Goal: Information Seeking & Learning: Learn about a topic

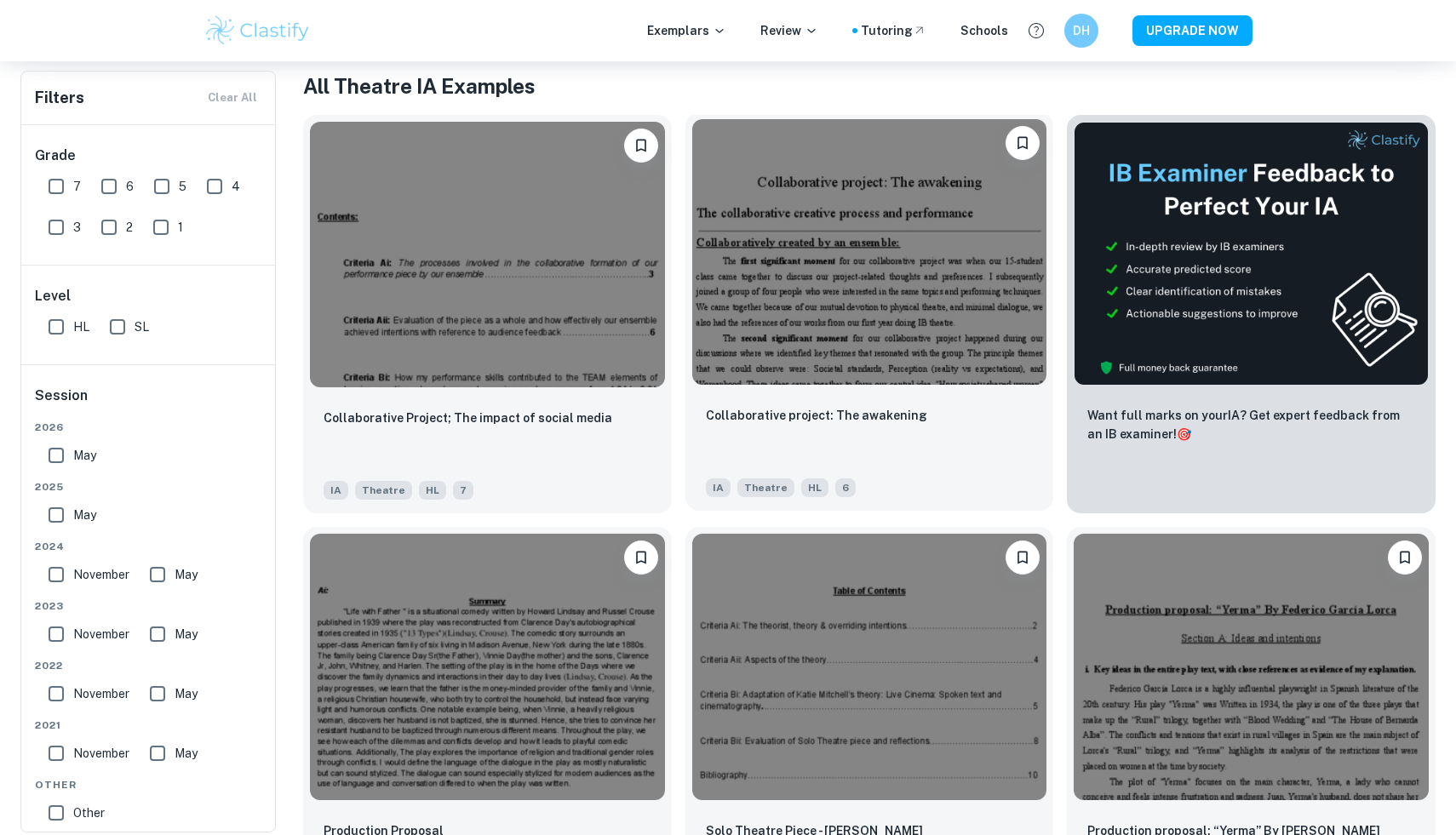
scroll to position [338, 0]
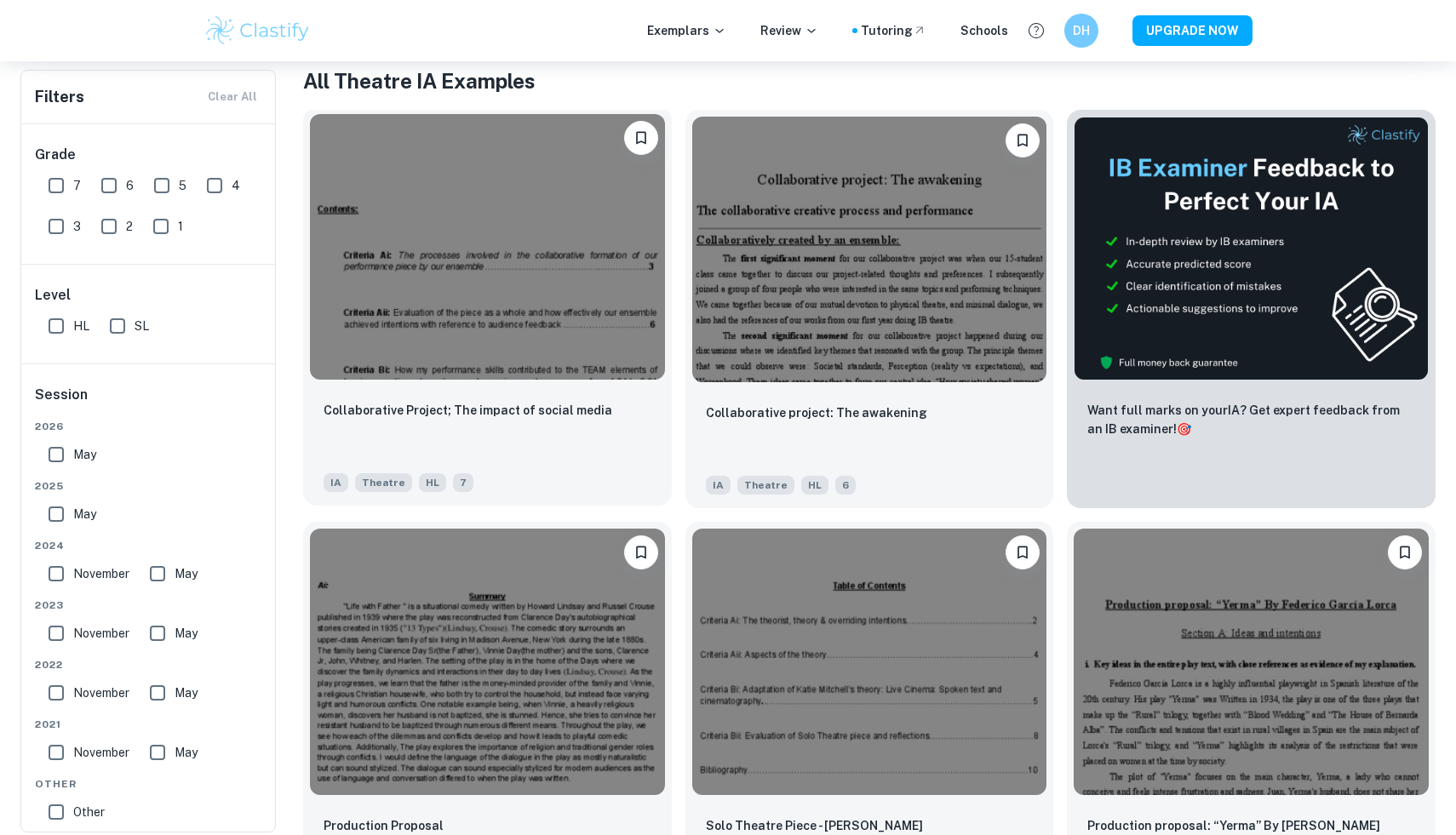
click at [556, 356] on img at bounding box center [487, 247] width 355 height 266
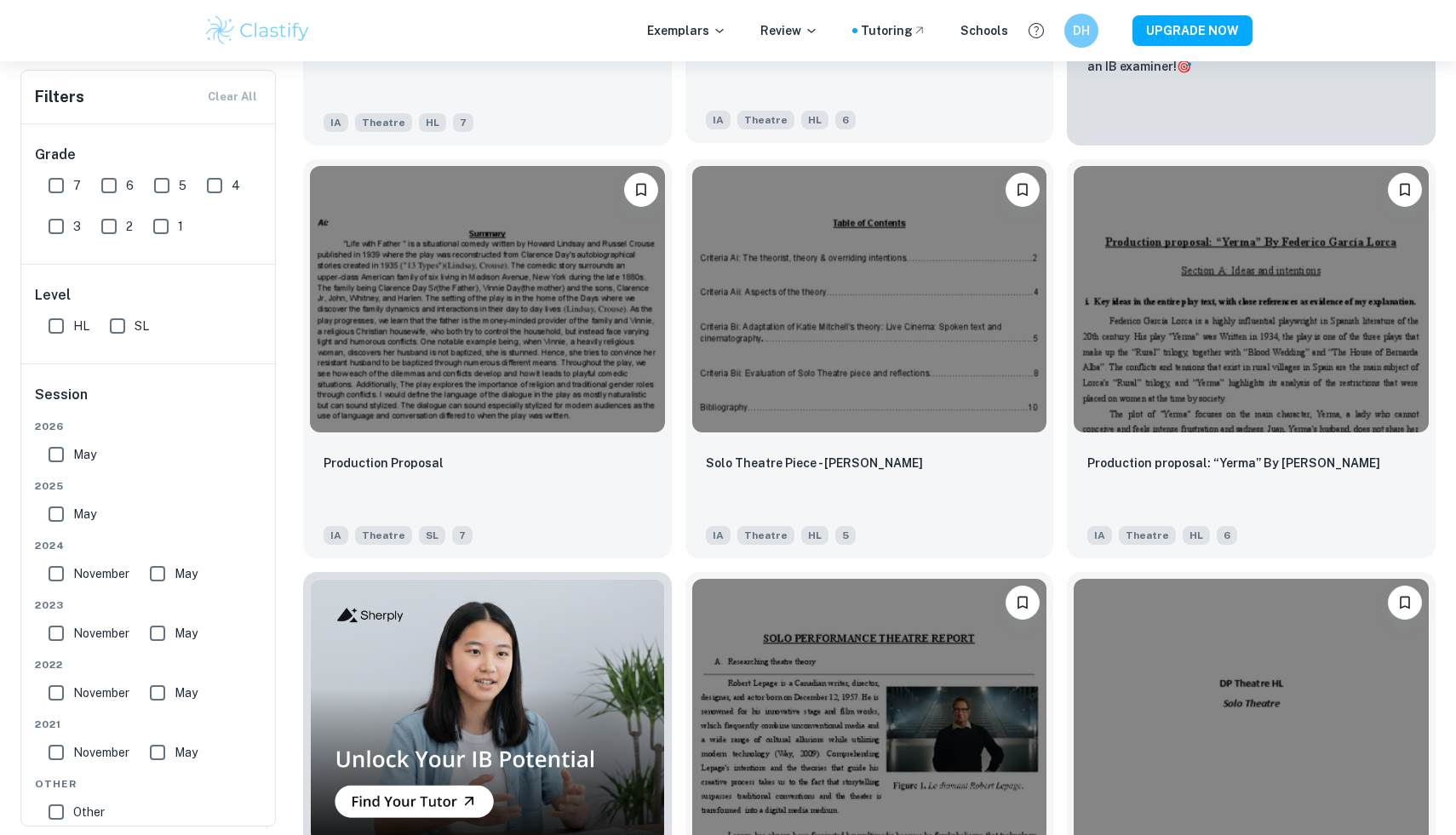
scroll to position [704, 0]
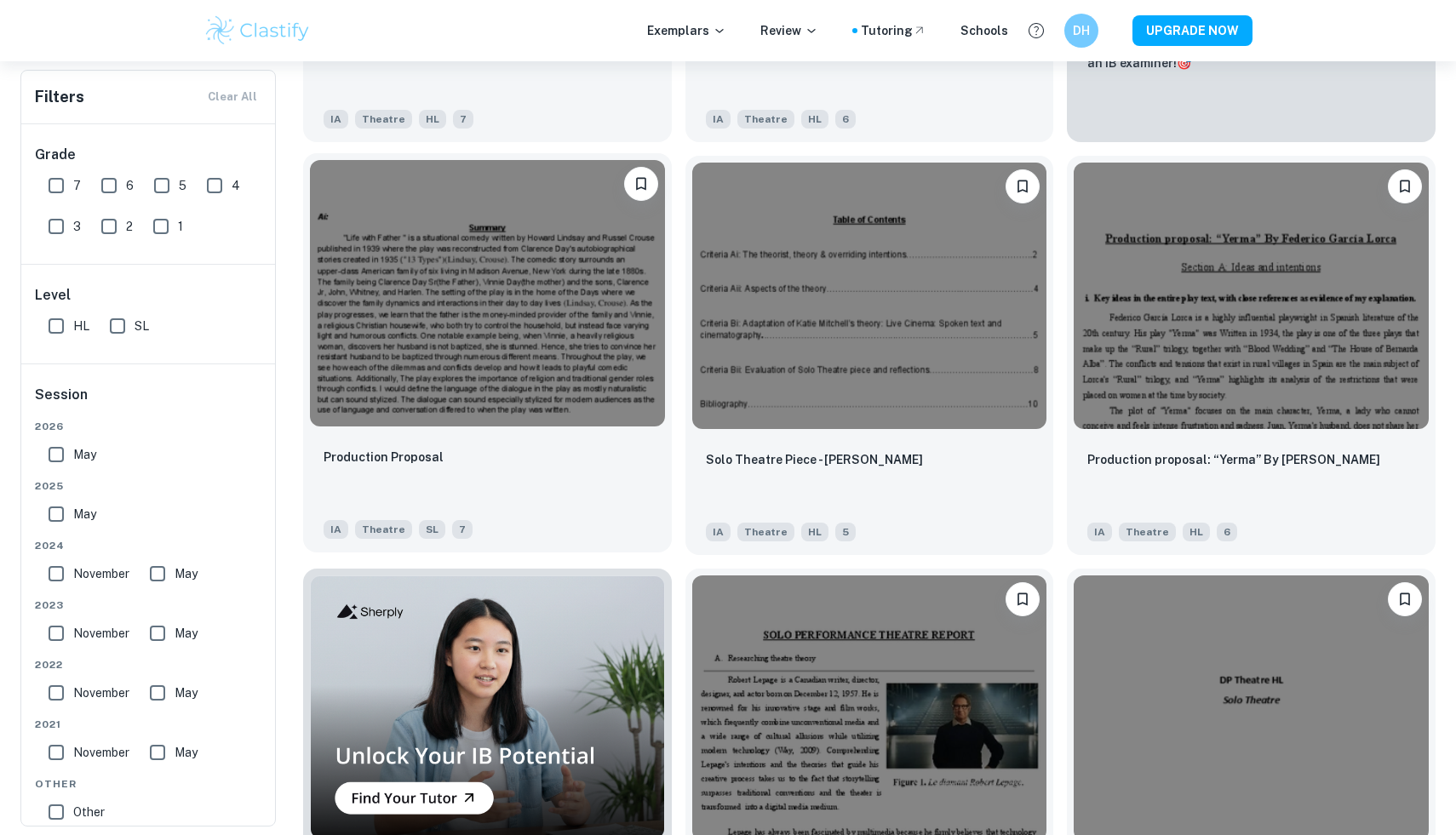
click at [475, 317] on img at bounding box center [487, 293] width 355 height 266
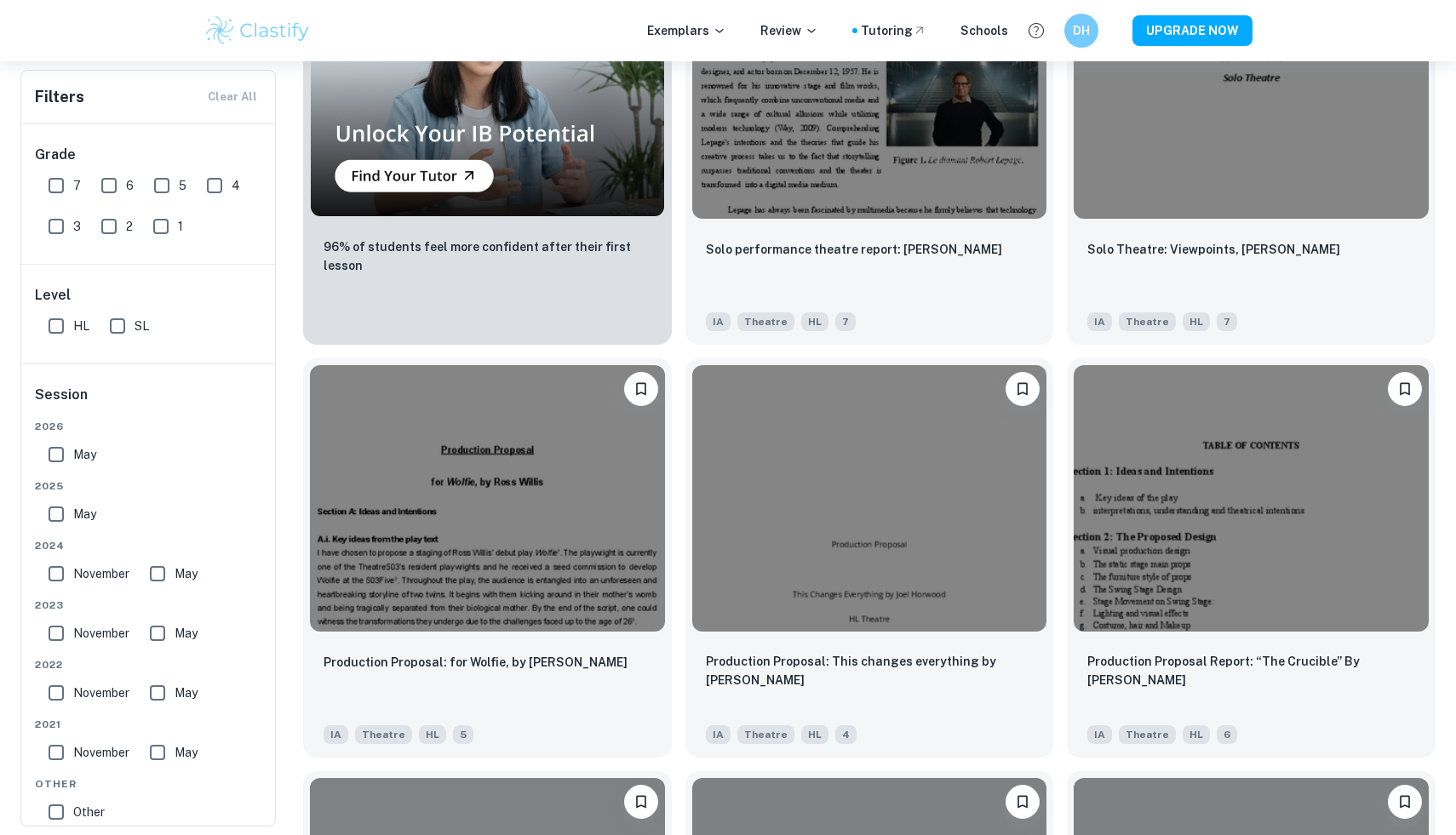
scroll to position [1337, 0]
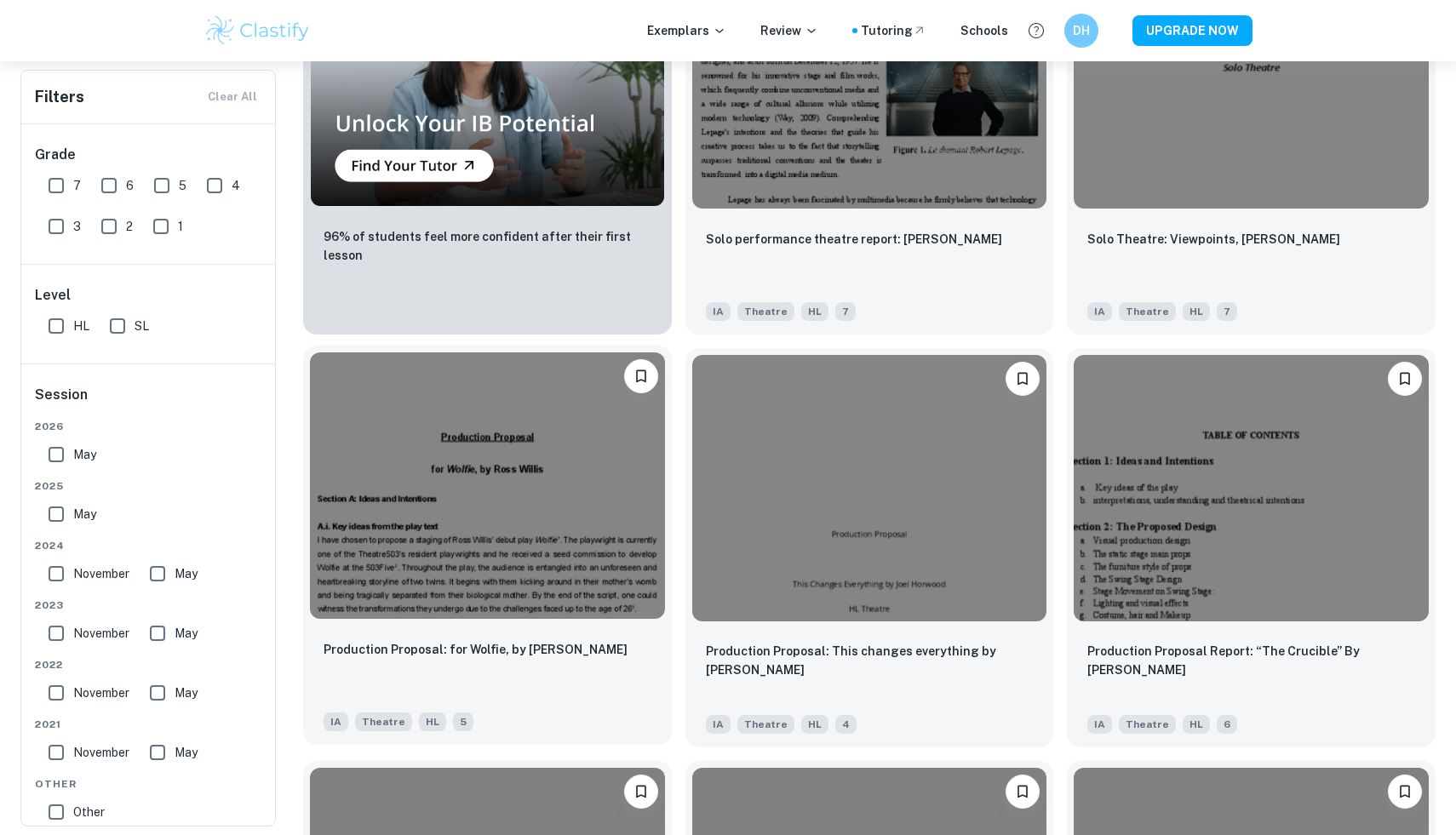
click at [567, 573] on img at bounding box center [487, 486] width 355 height 266
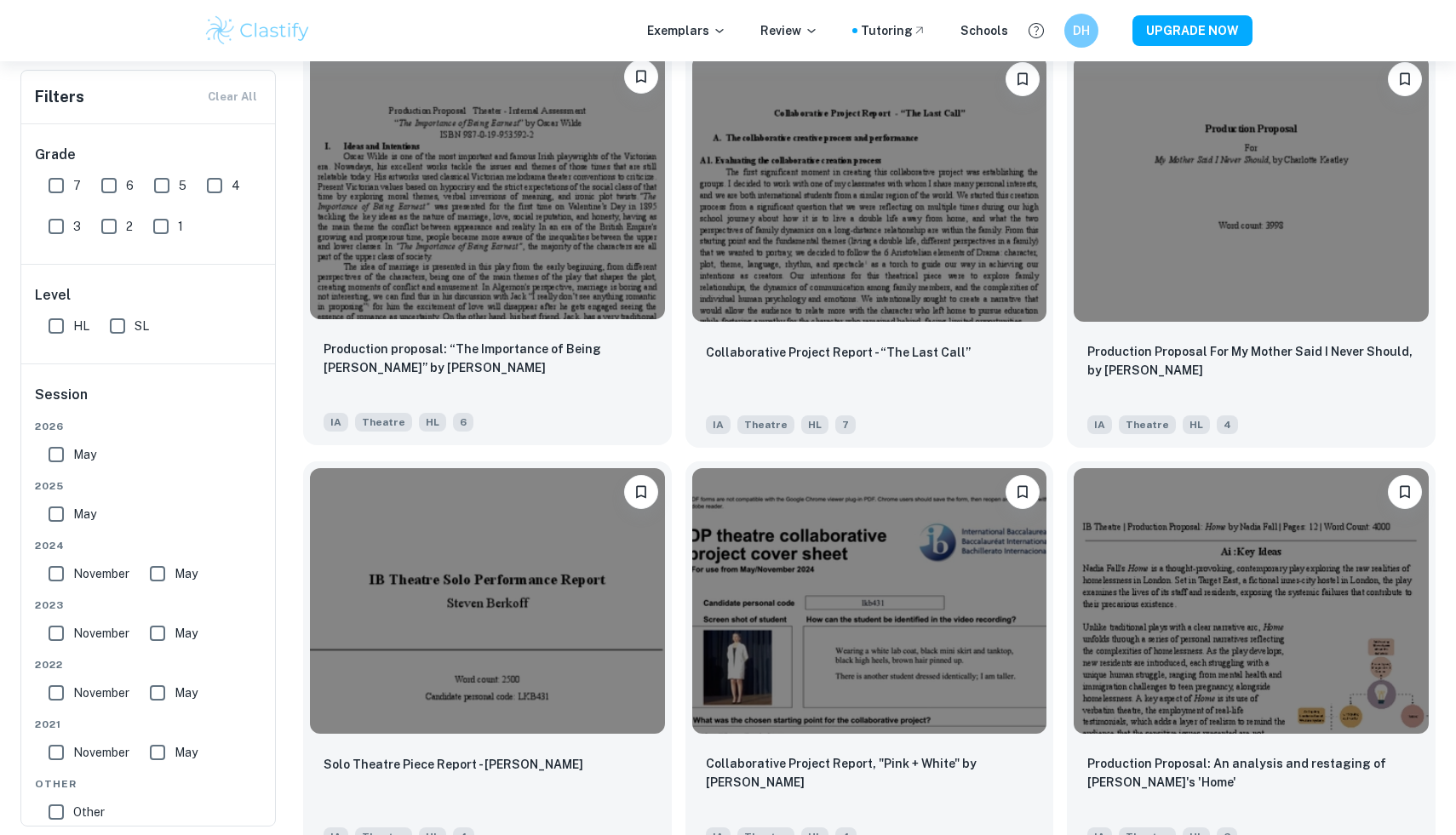
scroll to position [5760, 0]
click at [509, 233] on img at bounding box center [487, 187] width 355 height 266
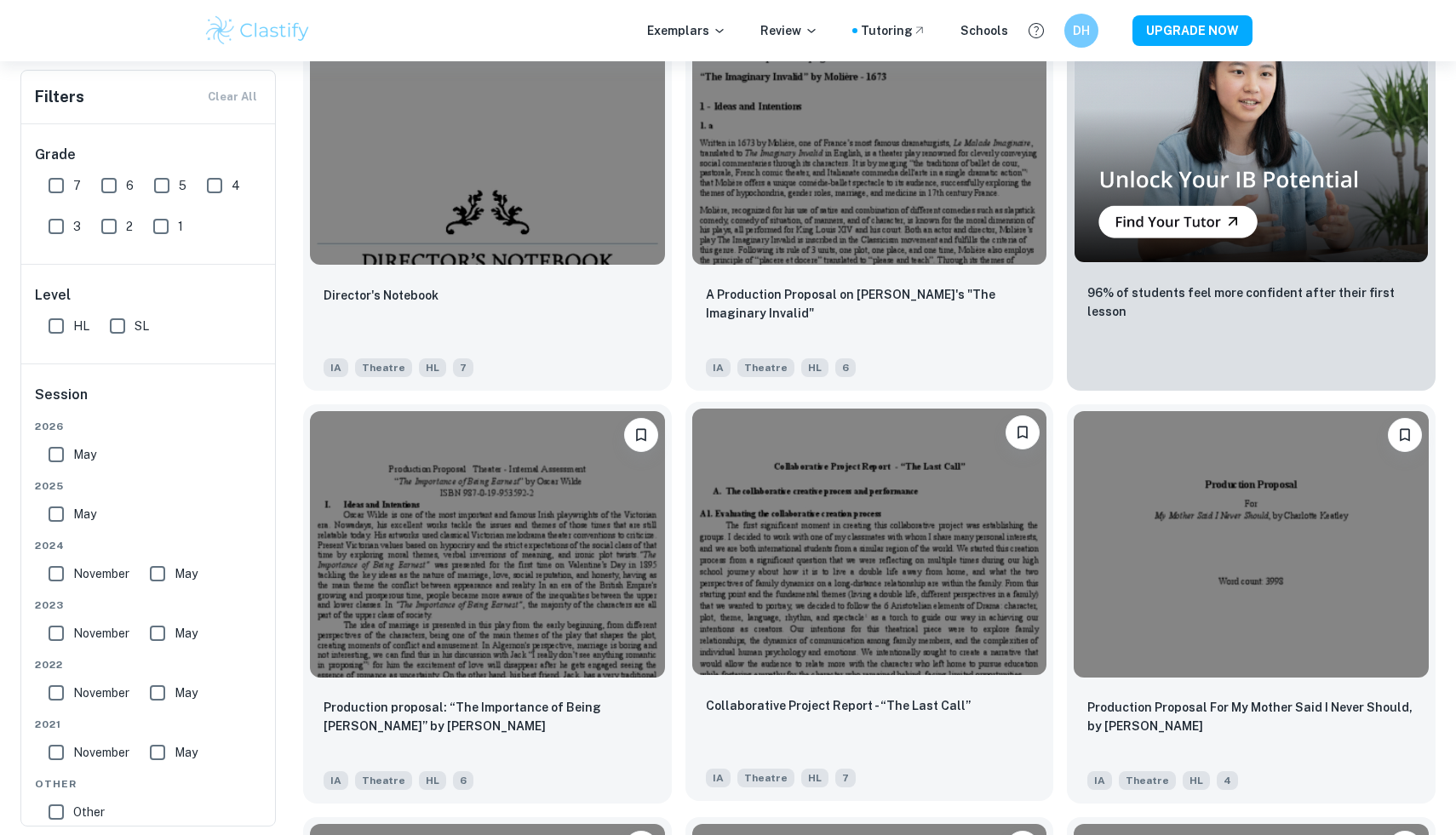
scroll to position [5391, 0]
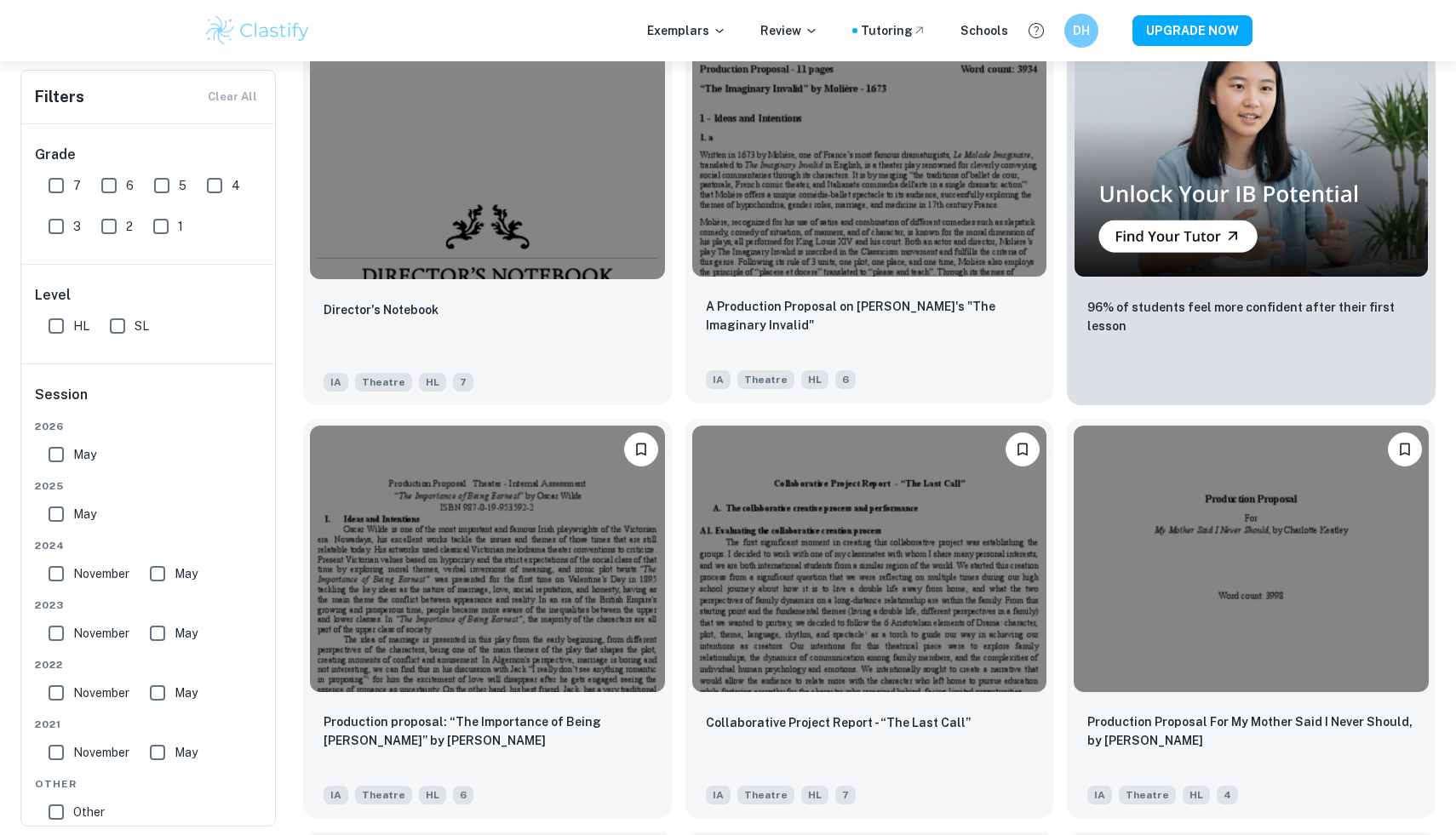
click at [826, 155] on img at bounding box center [869, 144] width 355 height 266
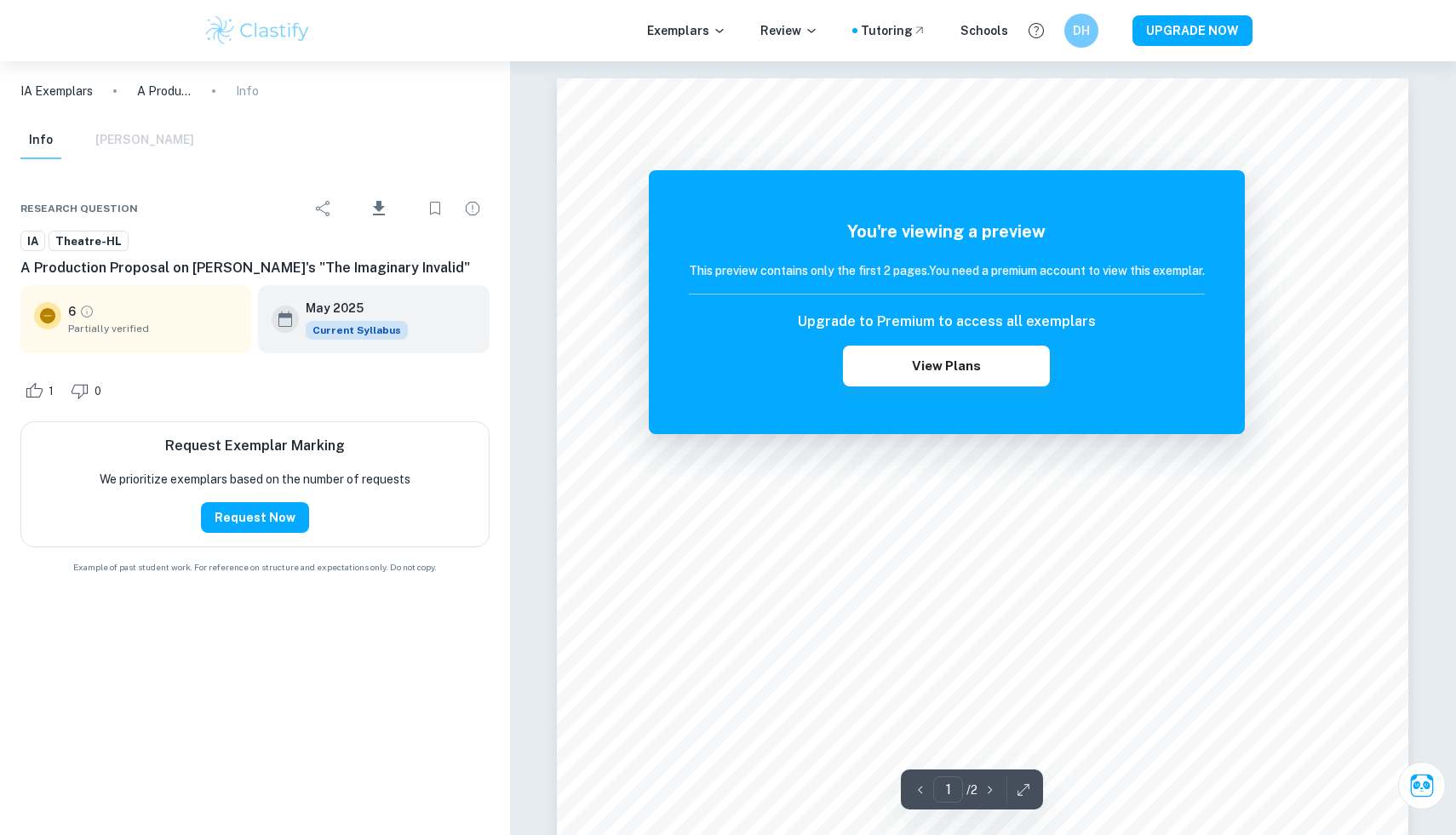
scroll to position [5391, 0]
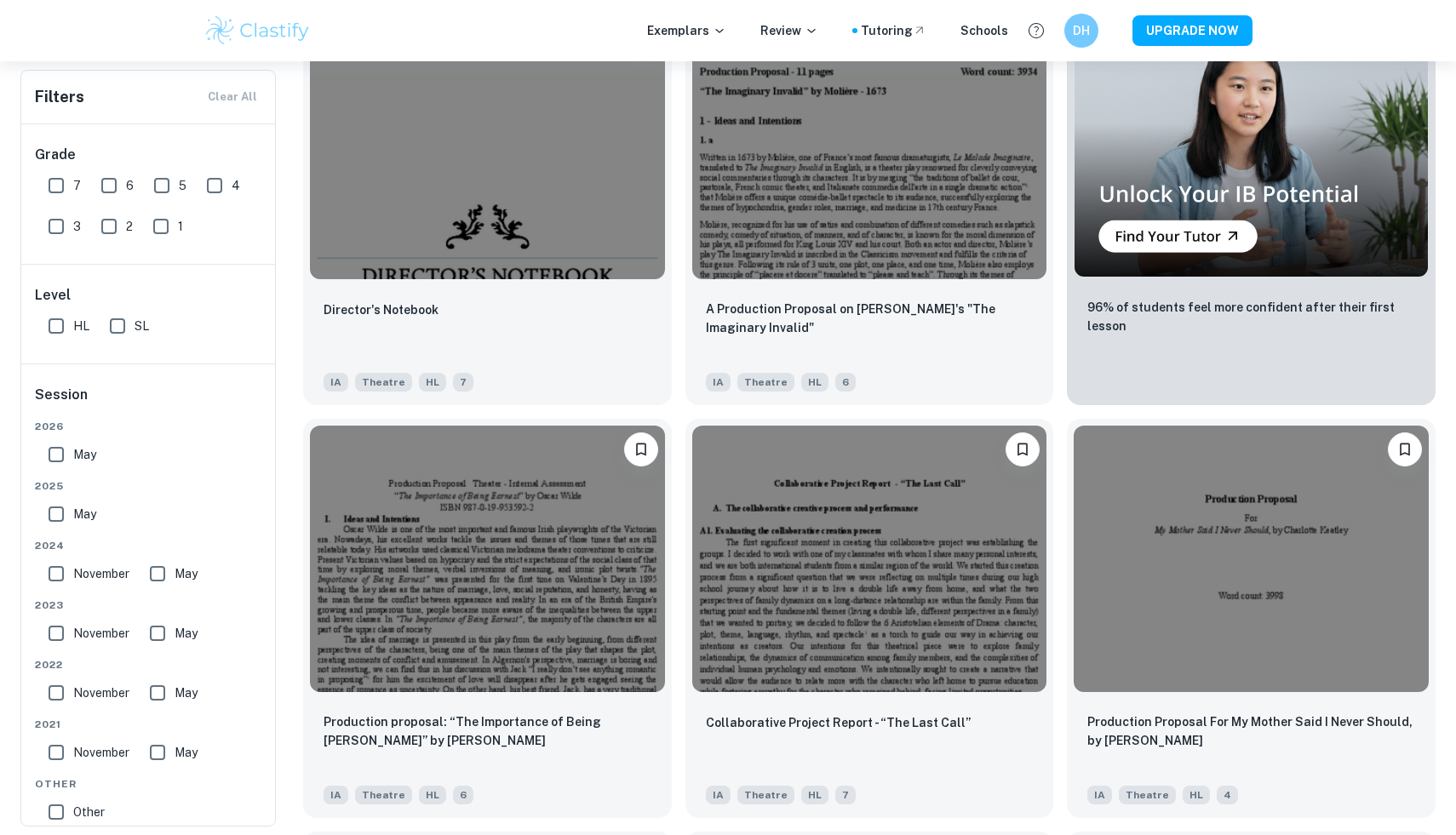
click at [46, 329] on input "HL" at bounding box center [56, 326] width 34 height 34
checkbox input "true"
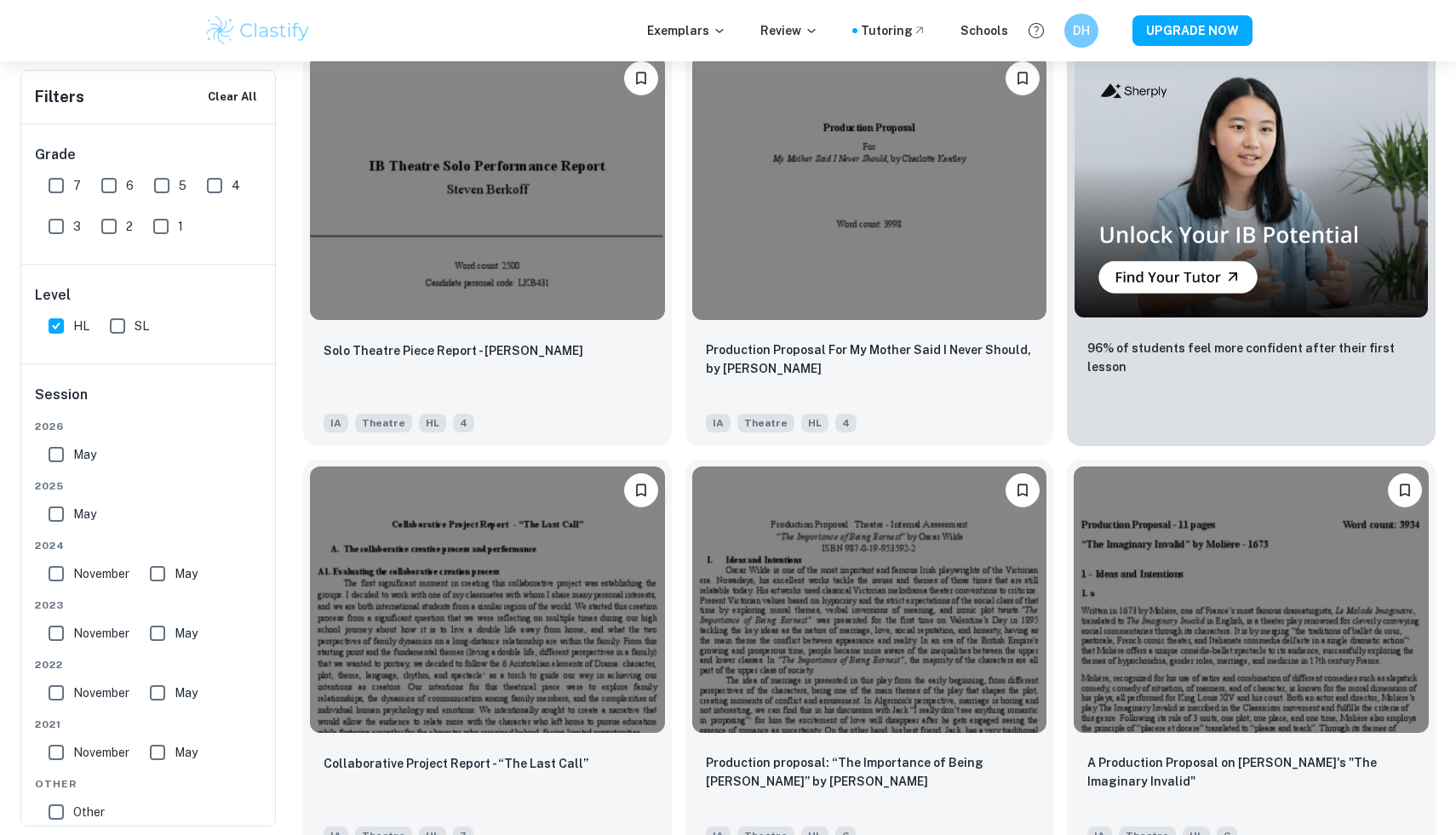
click at [58, 181] on input "7" at bounding box center [56, 186] width 34 height 34
checkbox input "true"
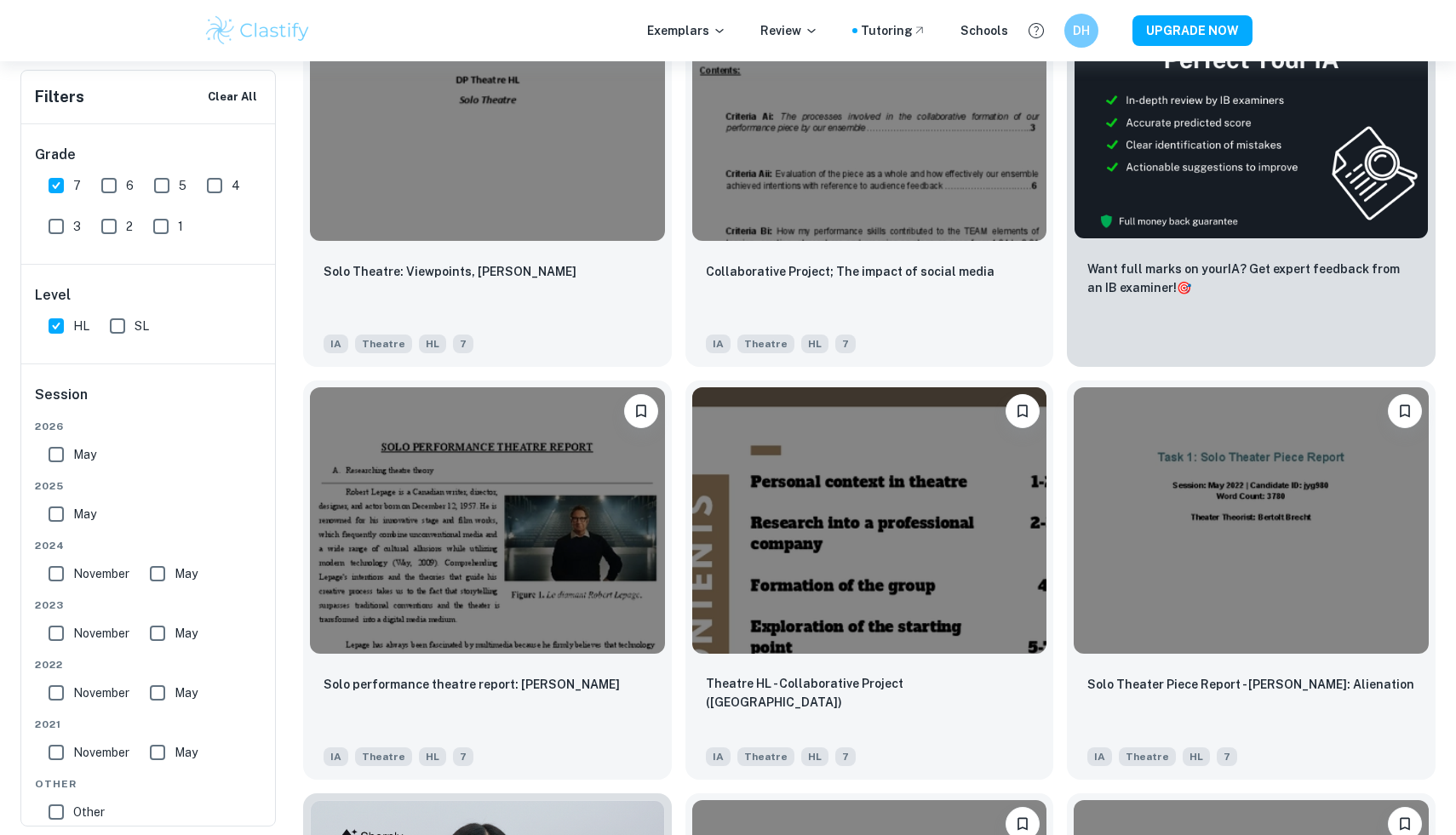
scroll to position [521, 0]
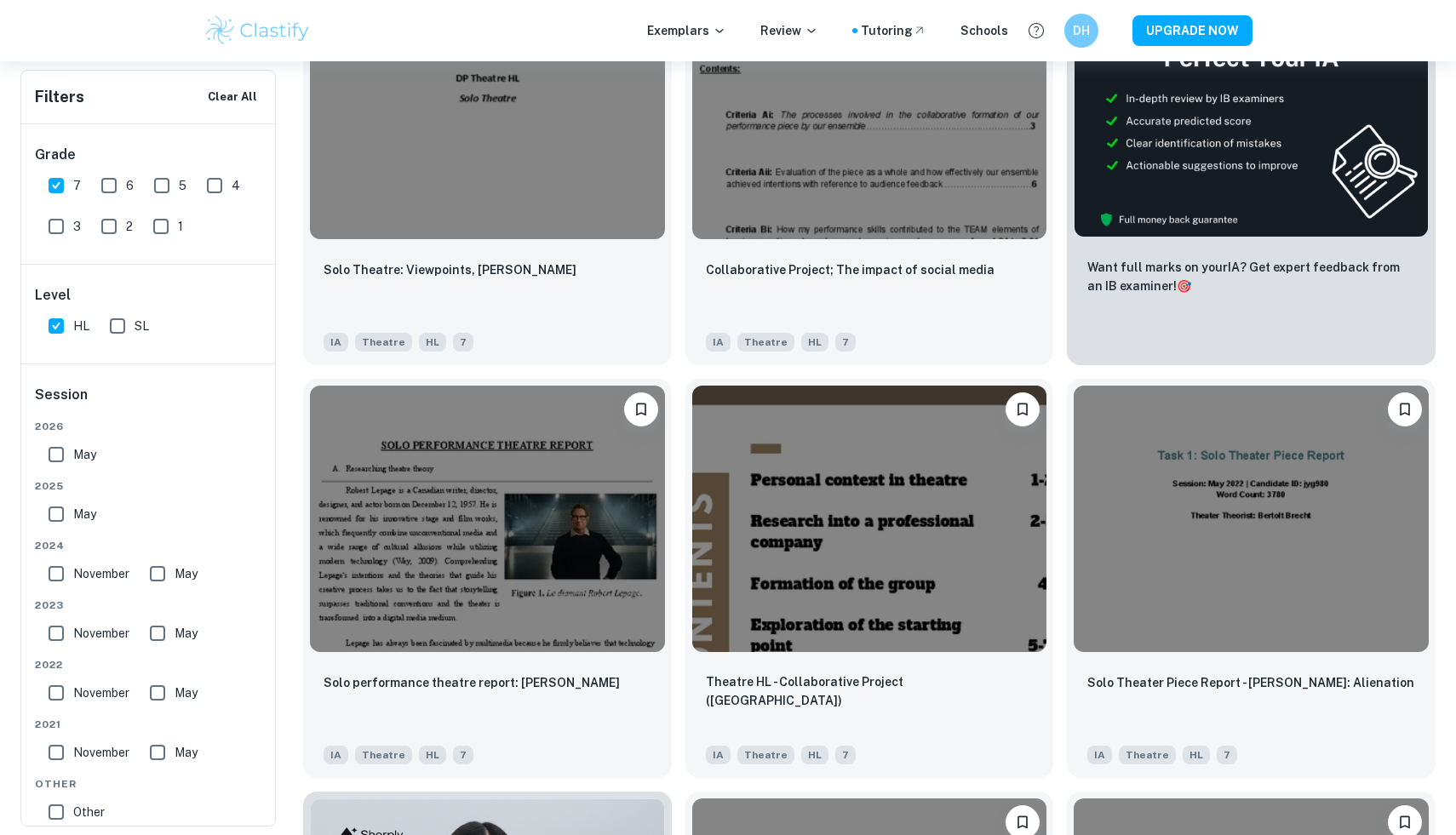
click at [58, 319] on input "HL" at bounding box center [56, 326] width 34 height 34
checkbox input "false"
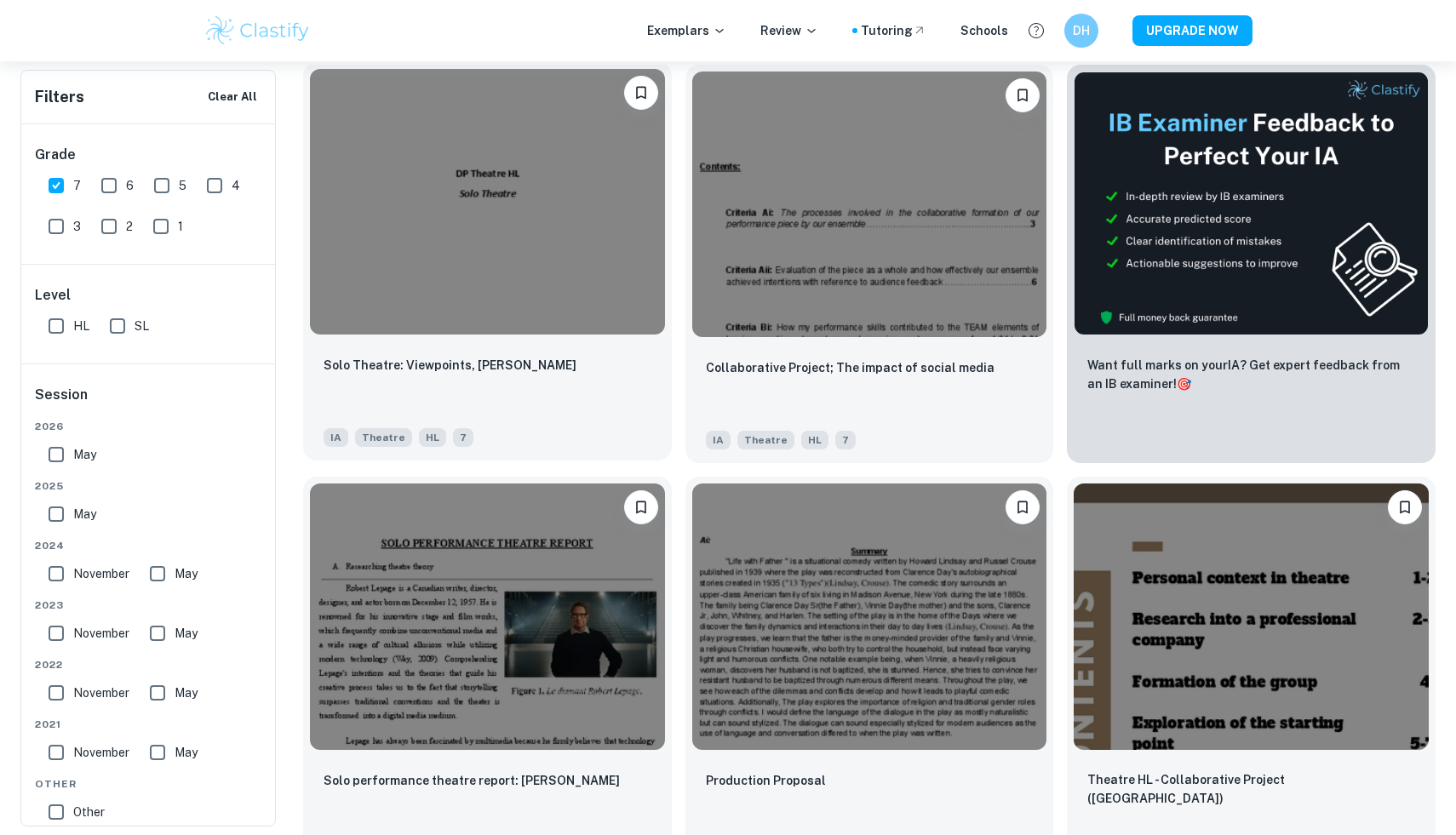
scroll to position [0, 0]
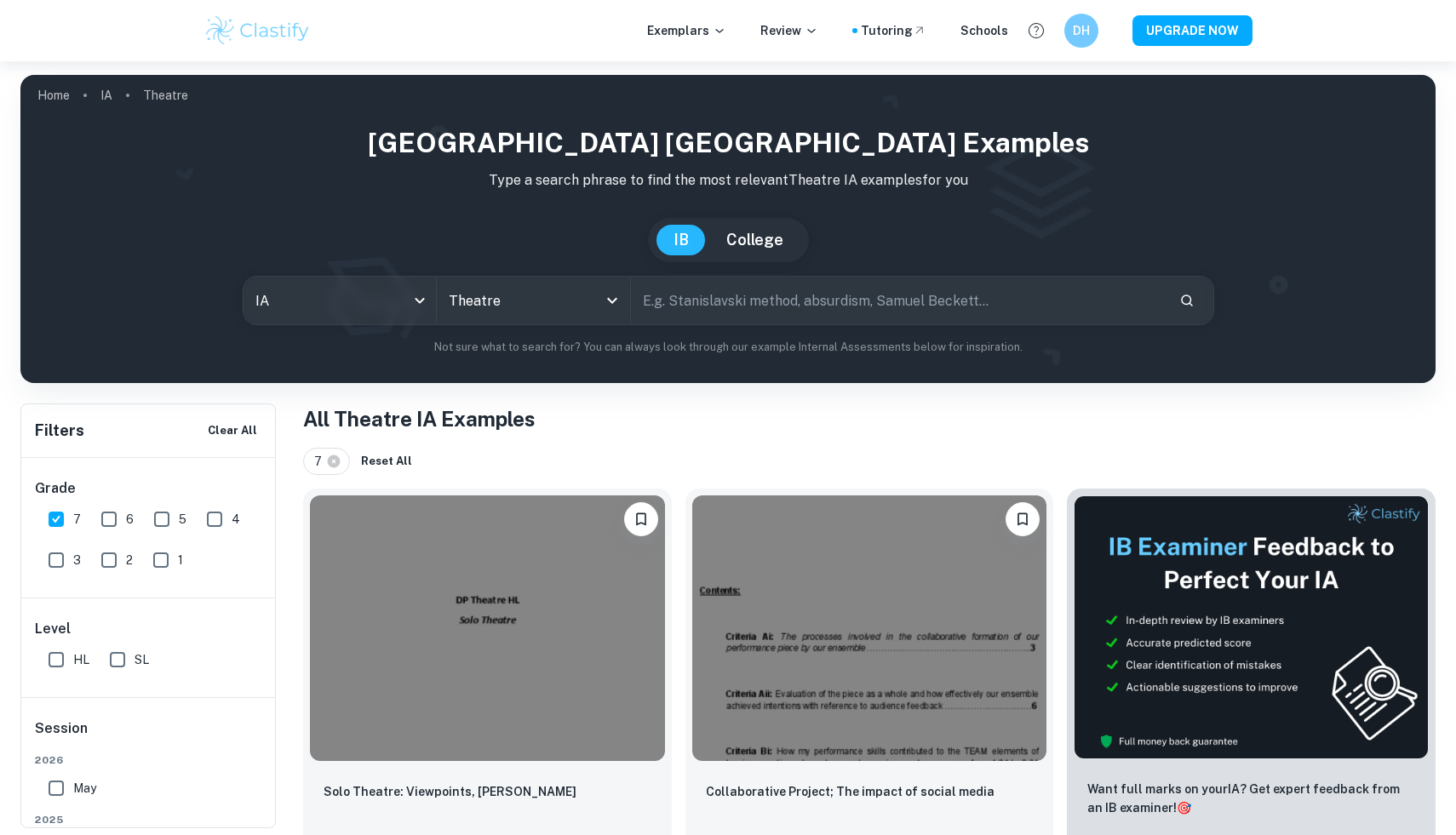
click at [56, 521] on input "7" at bounding box center [56, 520] width 34 height 34
checkbox input "false"
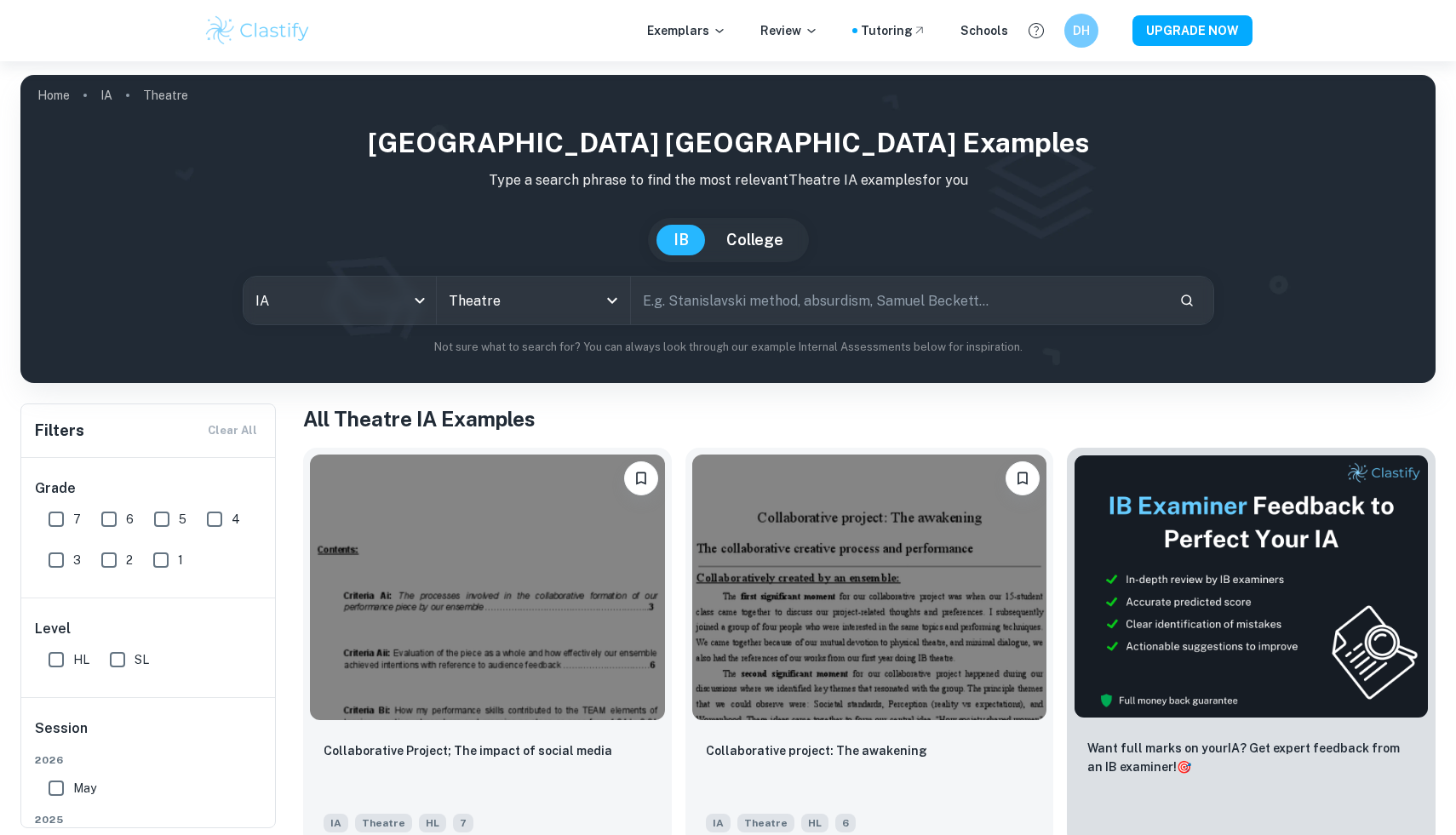
click at [697, 309] on input "text" at bounding box center [897, 301] width 533 height 48
type input "the crucible"
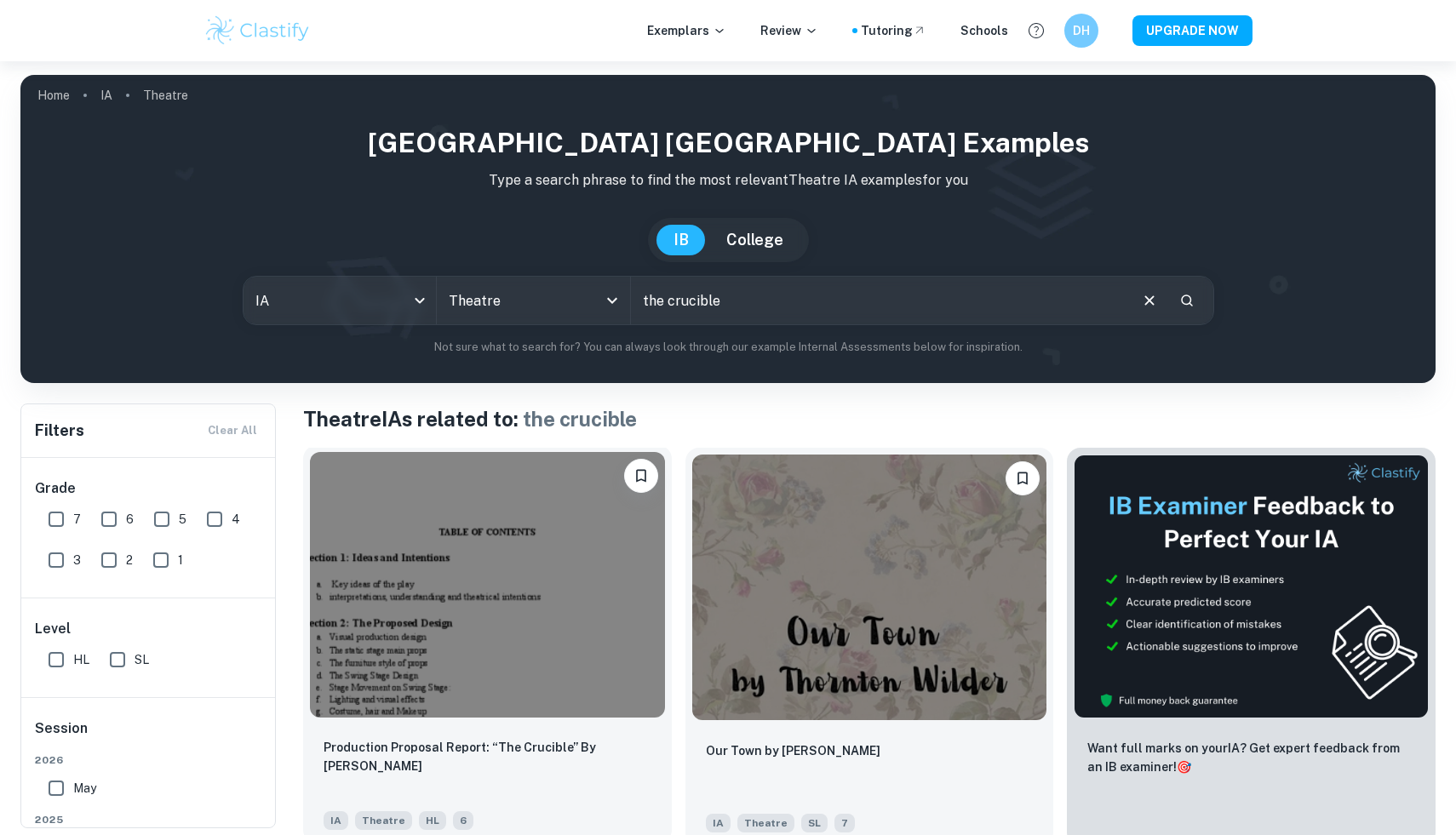
click at [417, 627] on img at bounding box center [487, 585] width 355 height 266
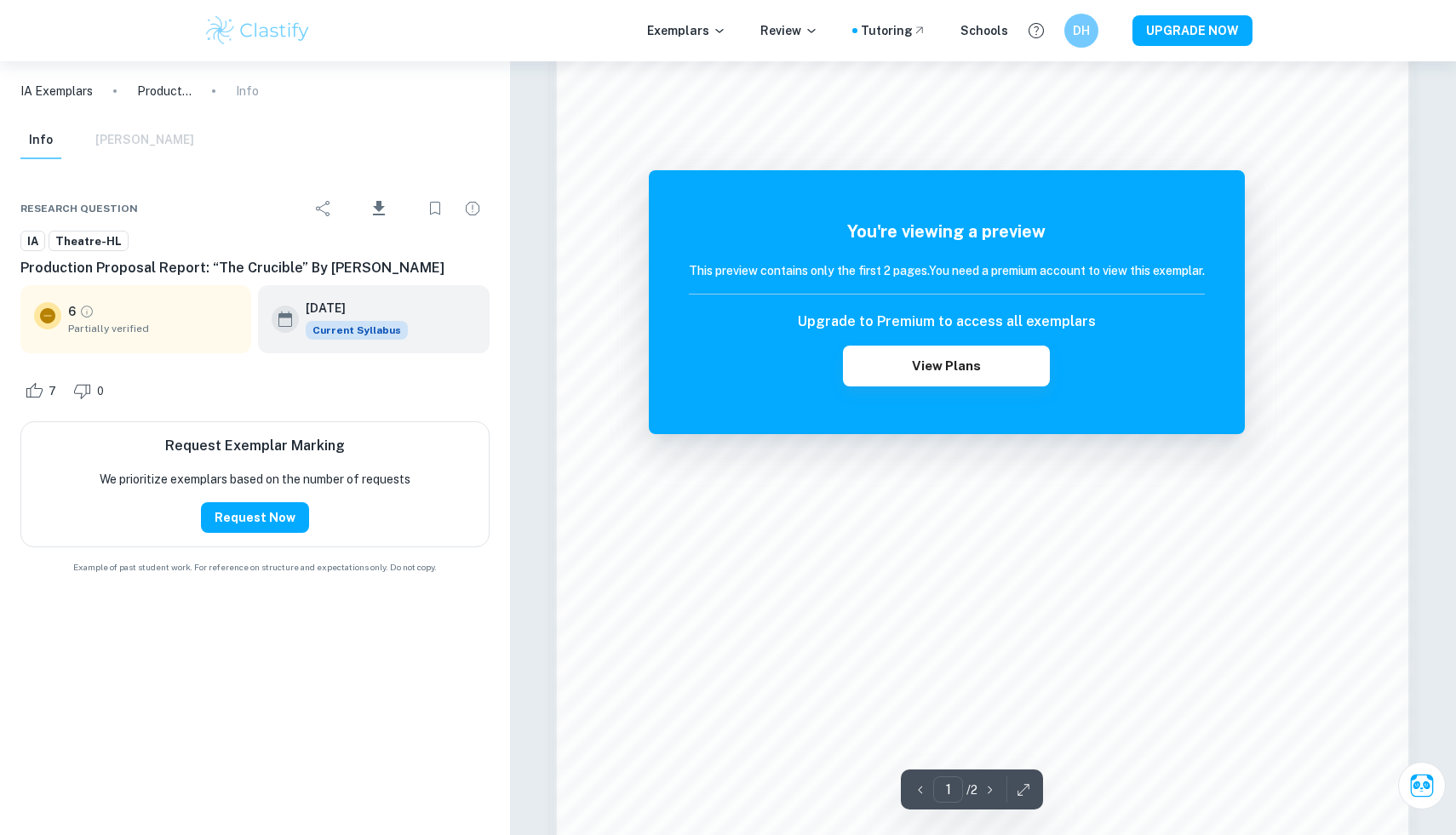
scroll to position [1773, 0]
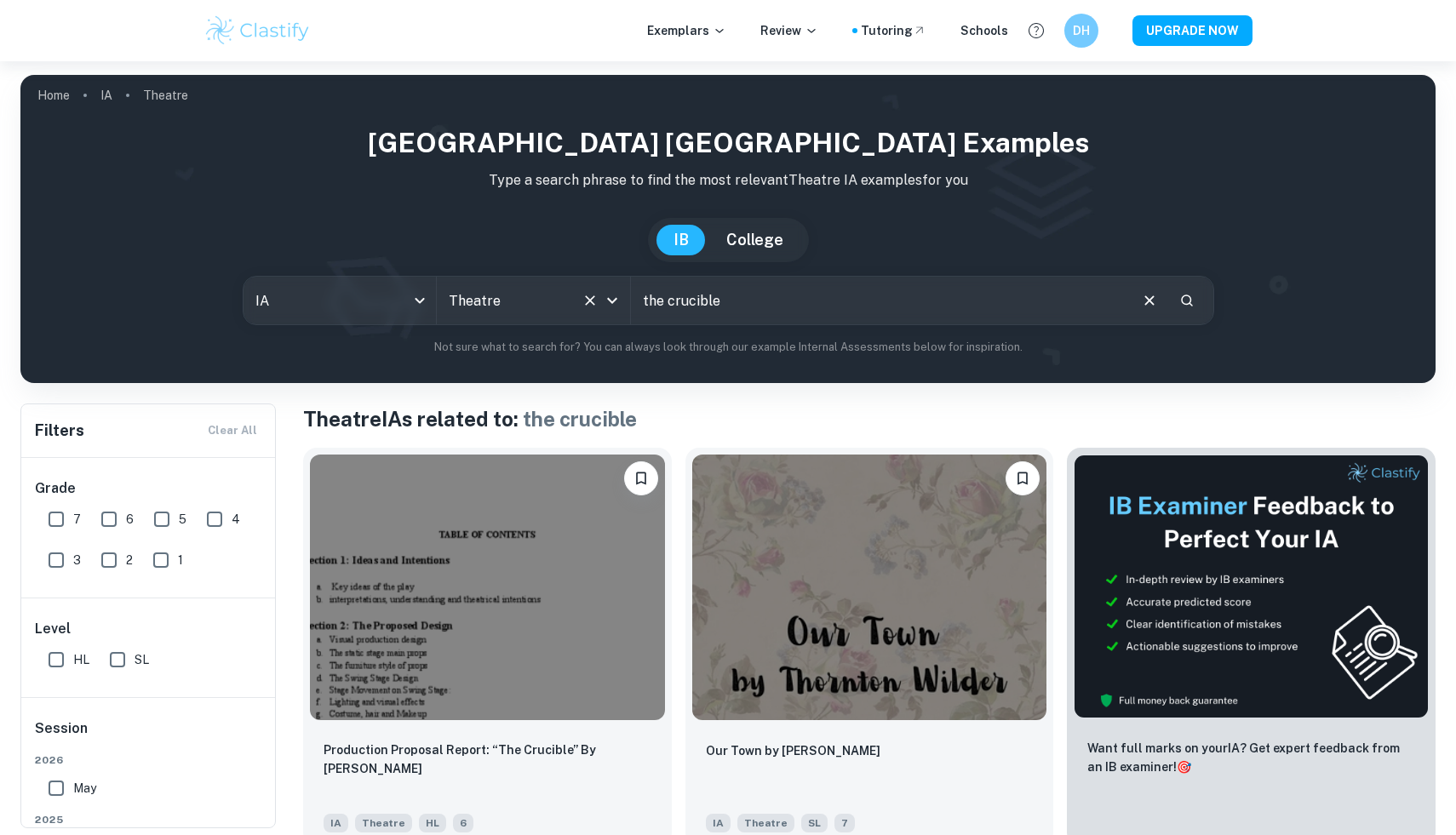
drag, startPoint x: 734, startPoint y: 297, endPoint x: 587, endPoint y: 295, distance: 147.0
click at [587, 295] on div "IA ia All Subjects Theatre All Subjects the crucible ​" at bounding box center [728, 301] width 971 height 49
type input "production proposal"
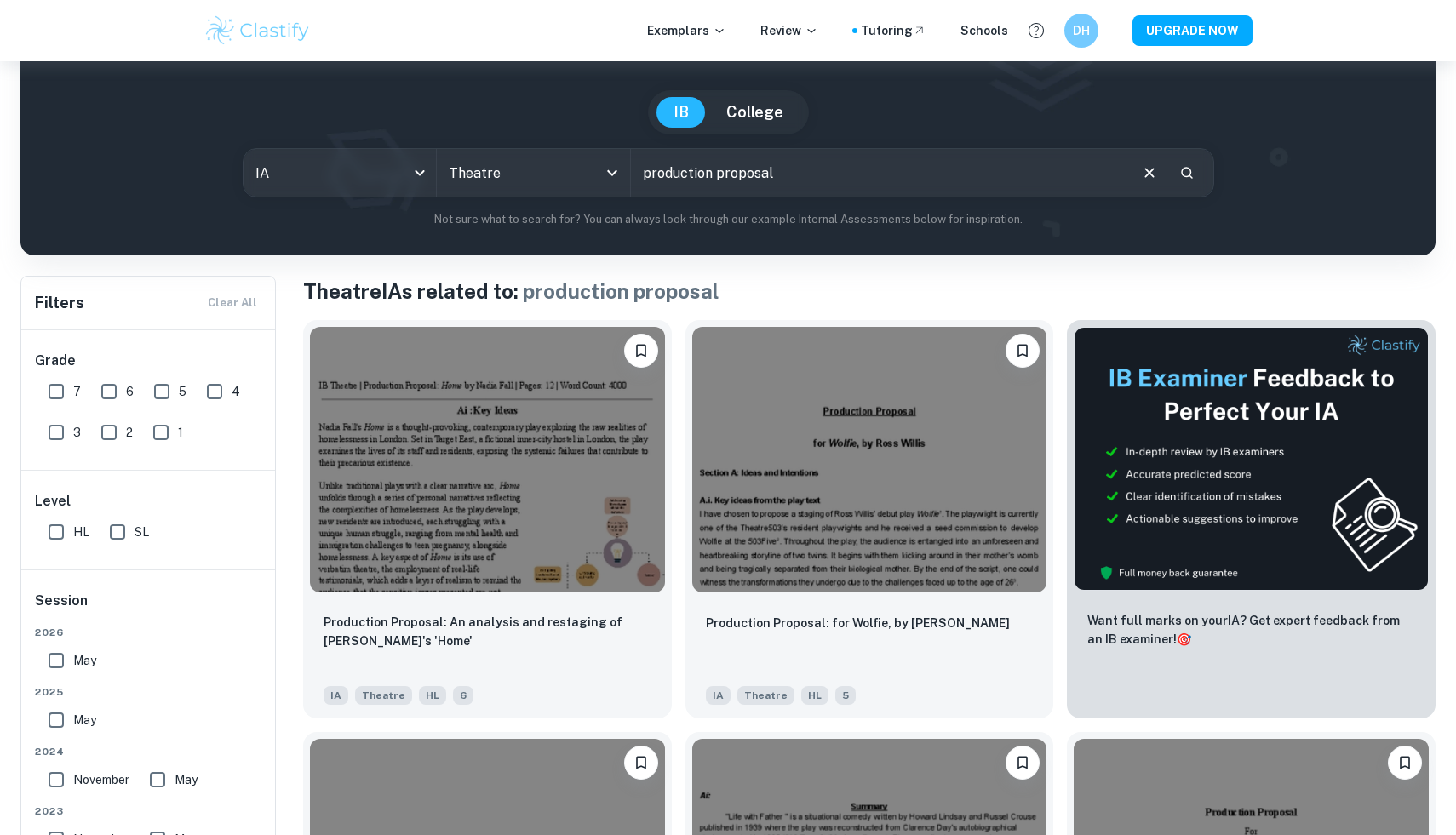
scroll to position [151, 0]
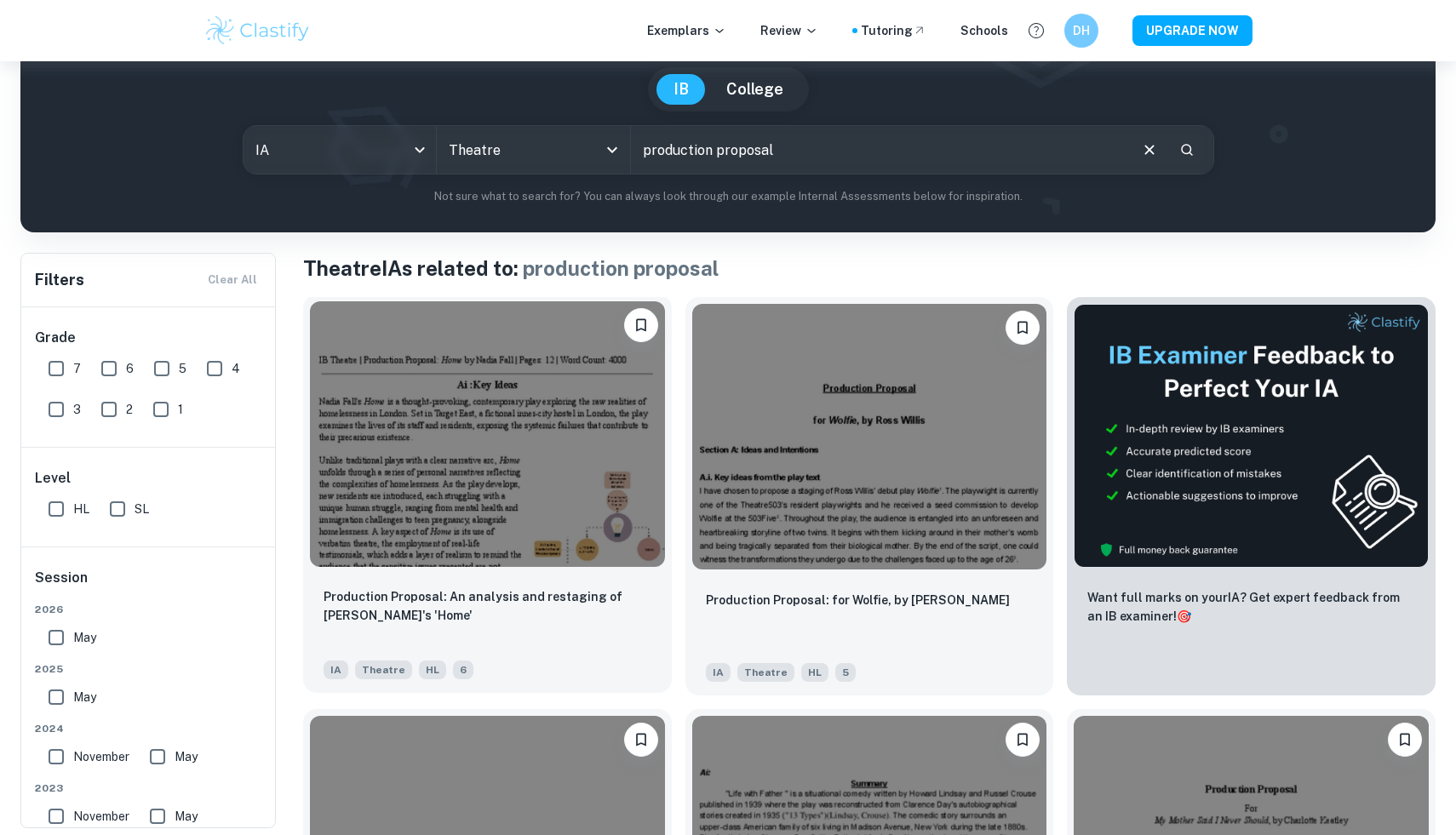
click at [550, 481] on img at bounding box center [487, 435] width 355 height 266
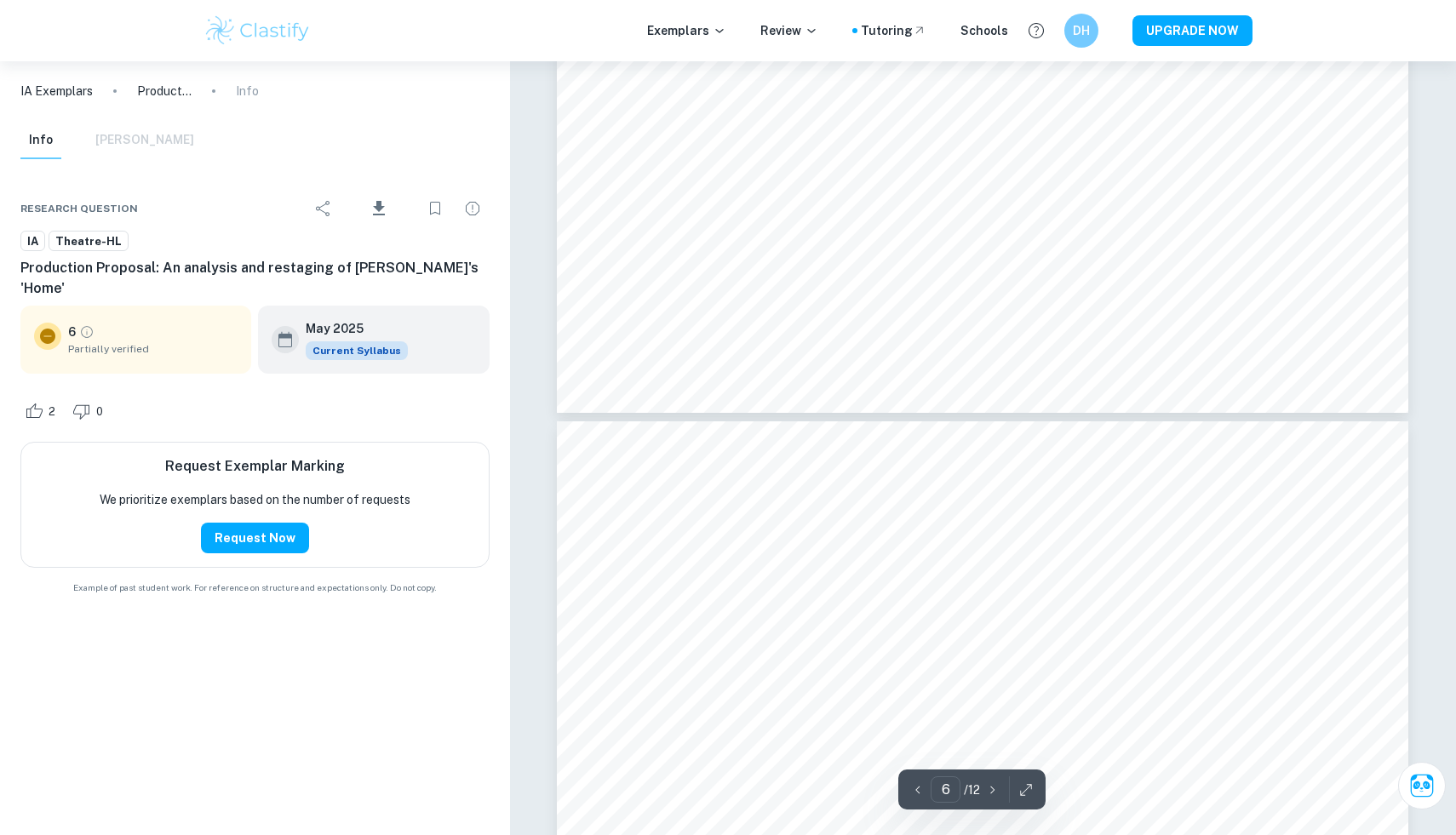
scroll to position [7186, 0]
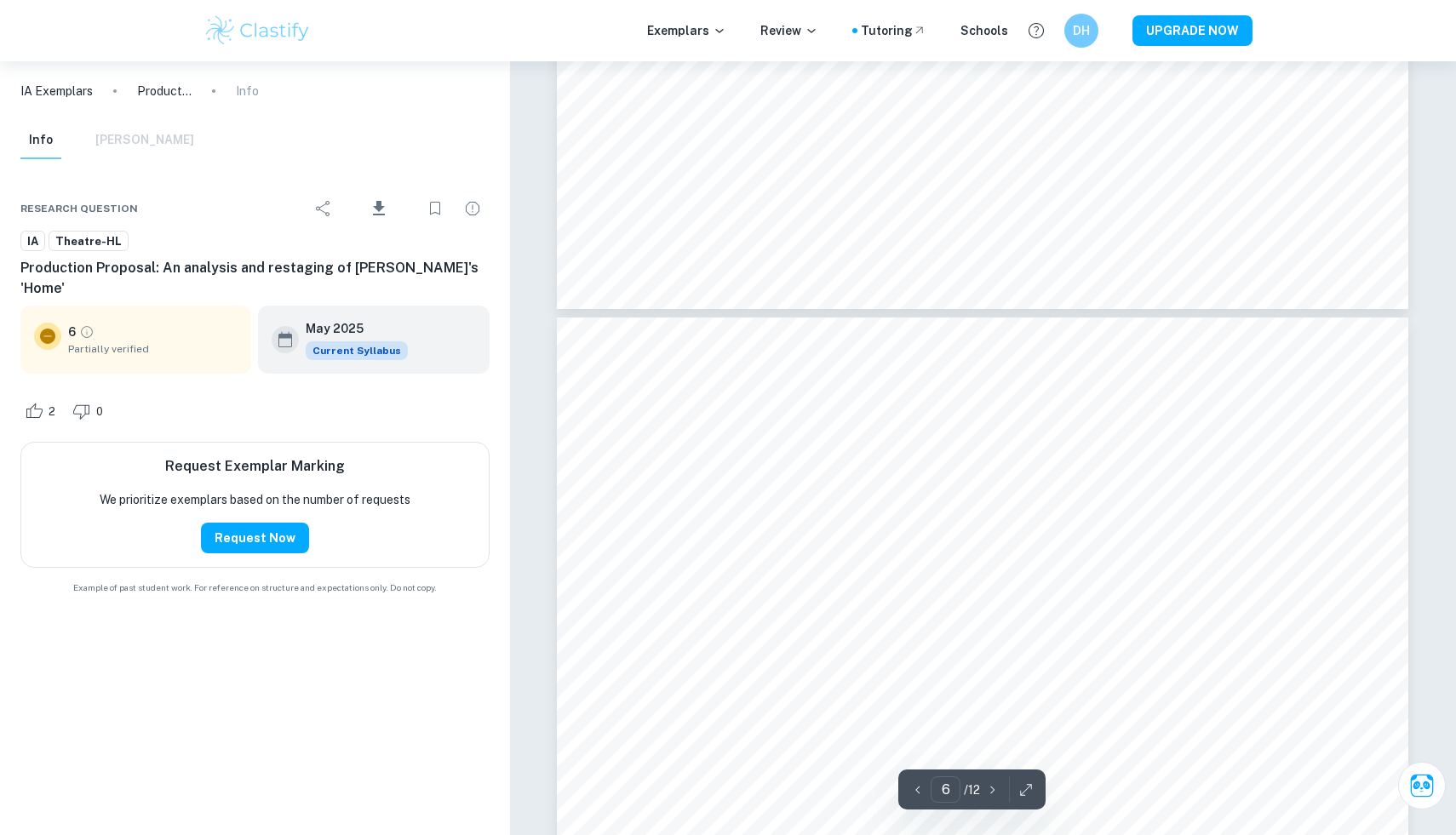
type input "5"
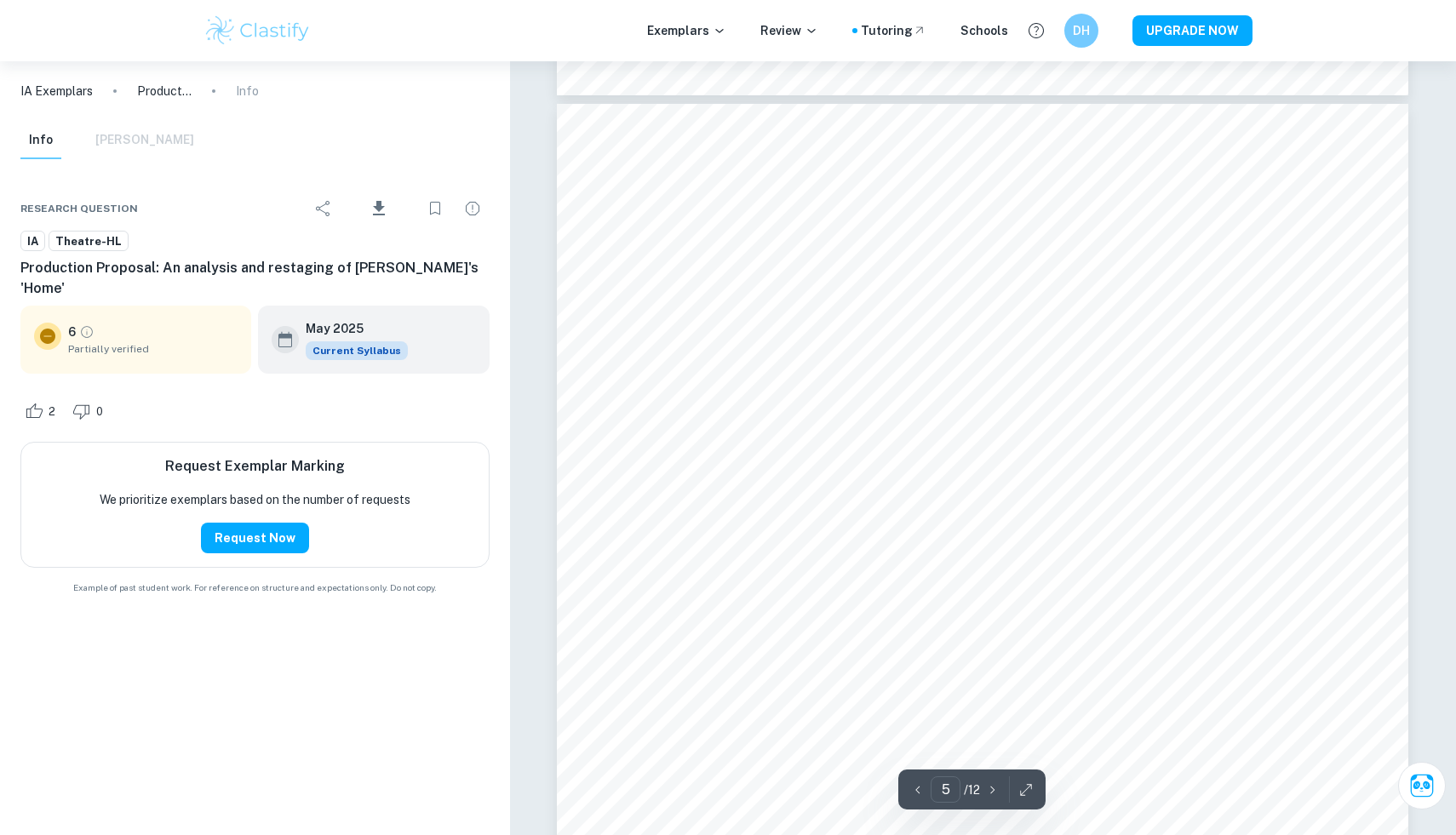
scroll to position [5086, 0]
